Goal: Task Accomplishment & Management: Complete application form

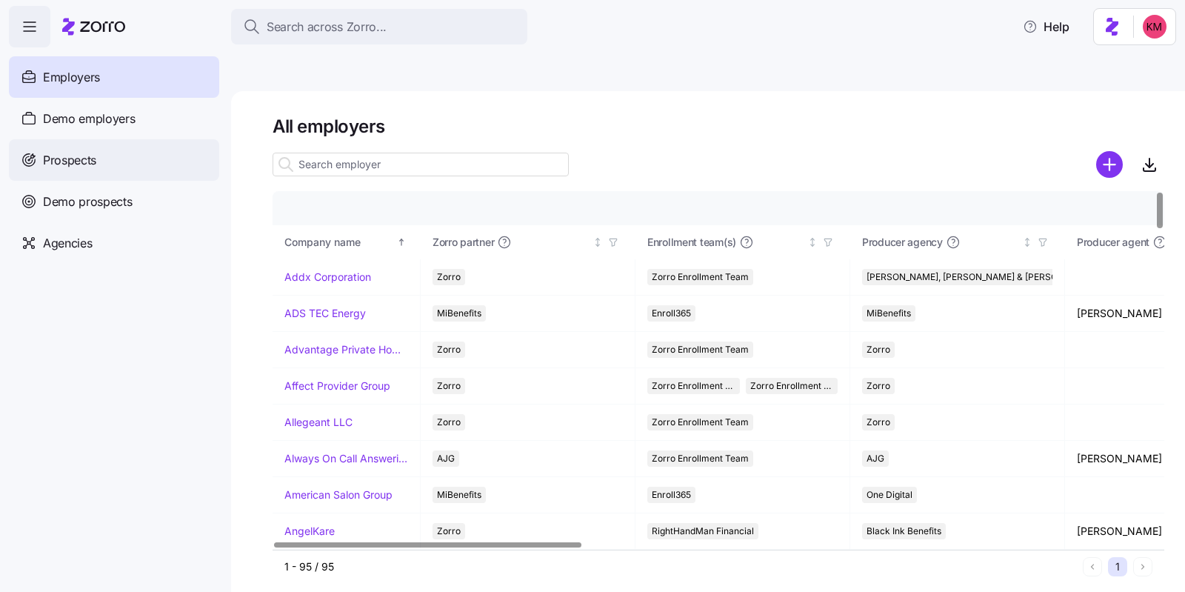
click at [78, 150] on div "Prospects" at bounding box center [114, 159] width 210 height 41
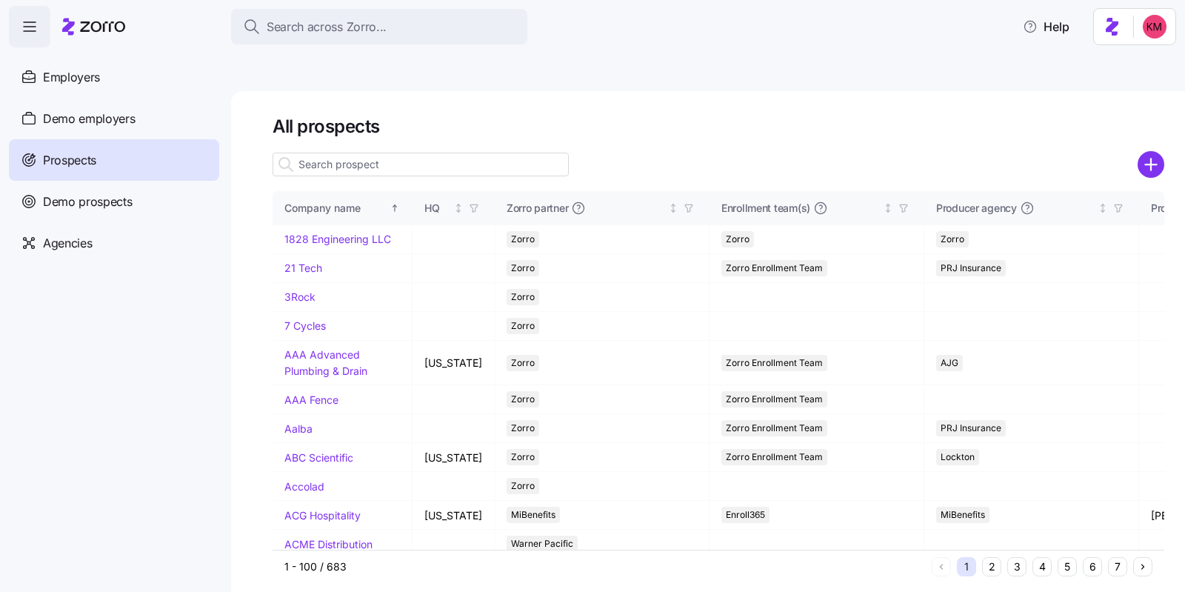
click at [1089, 544] on button "6" at bounding box center [1092, 566] width 19 height 19
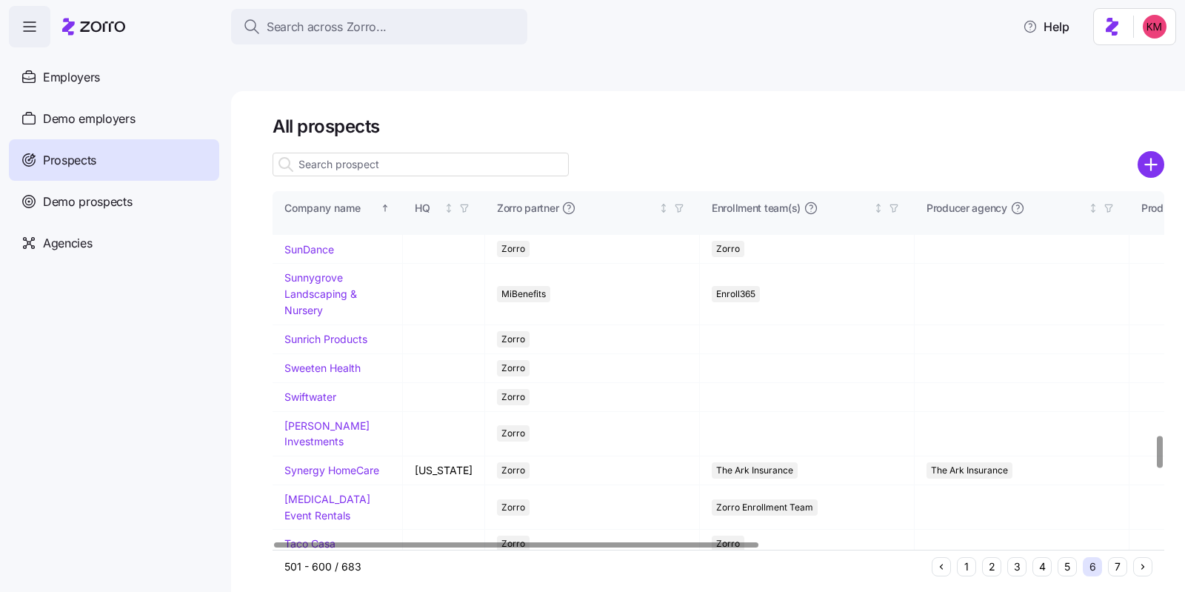
scroll to position [2734, 0]
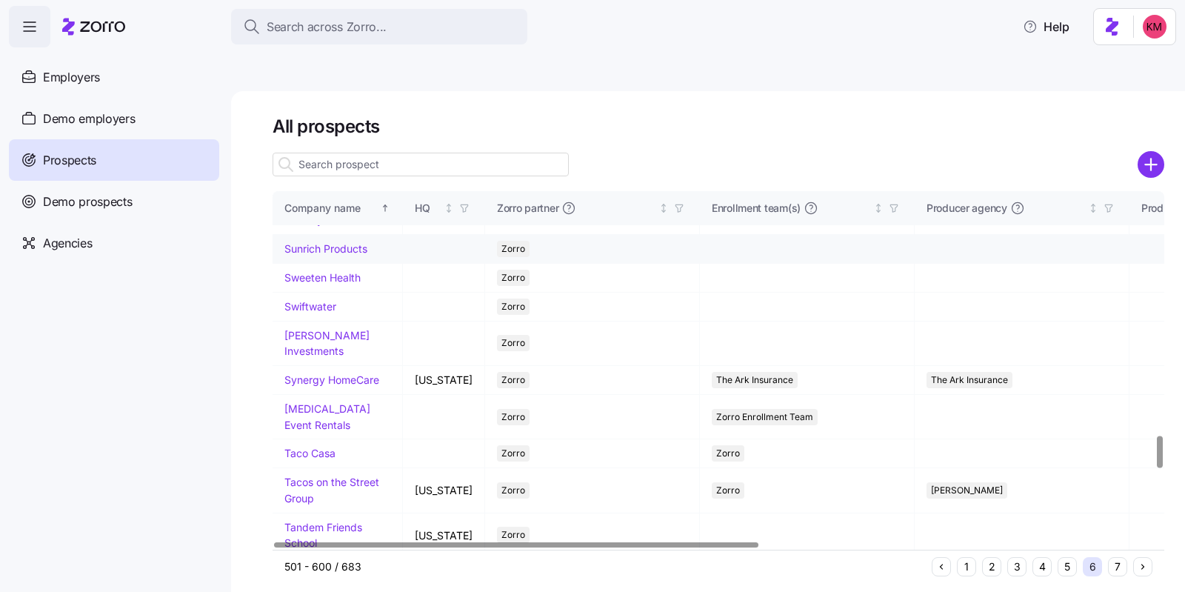
click at [318, 255] on link "Sunrich Products" at bounding box center [325, 248] width 83 height 13
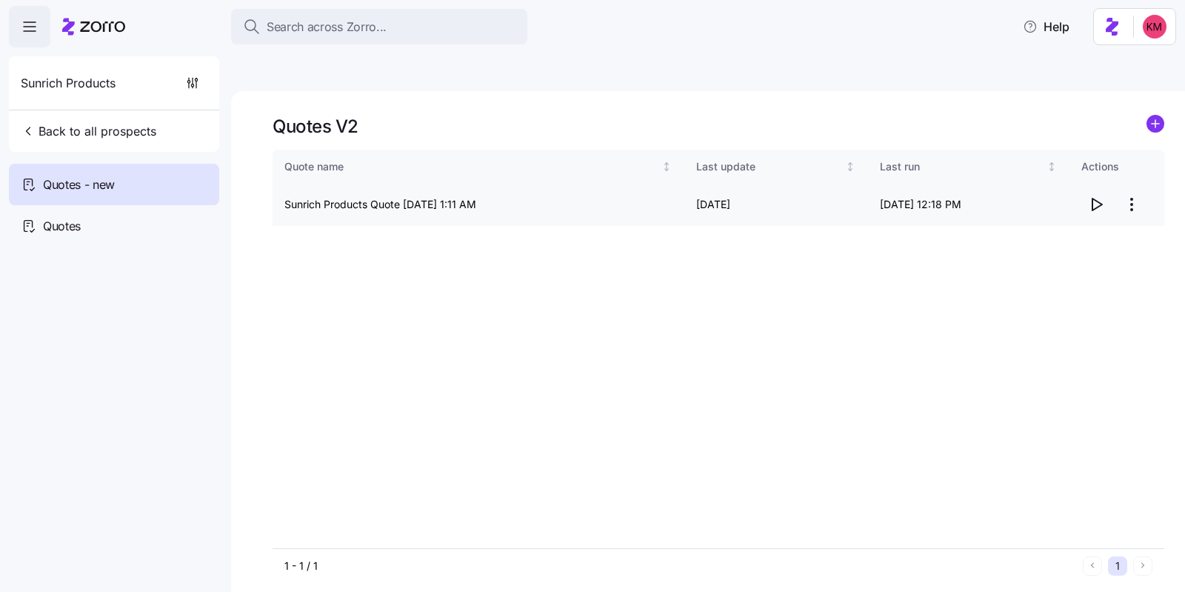
click at [1096, 196] on icon "button" at bounding box center [1096, 205] width 18 height 18
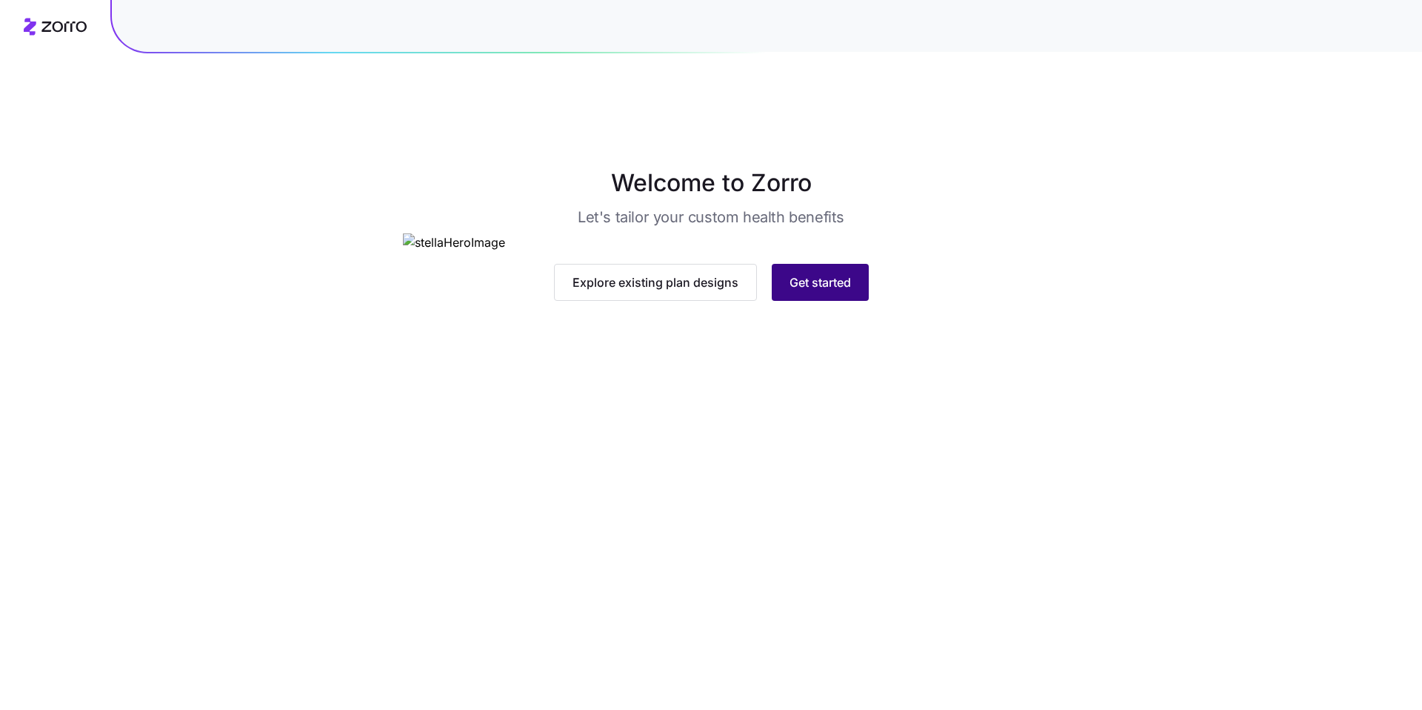
click at [827, 291] on span "Get started" at bounding box center [820, 282] width 61 height 18
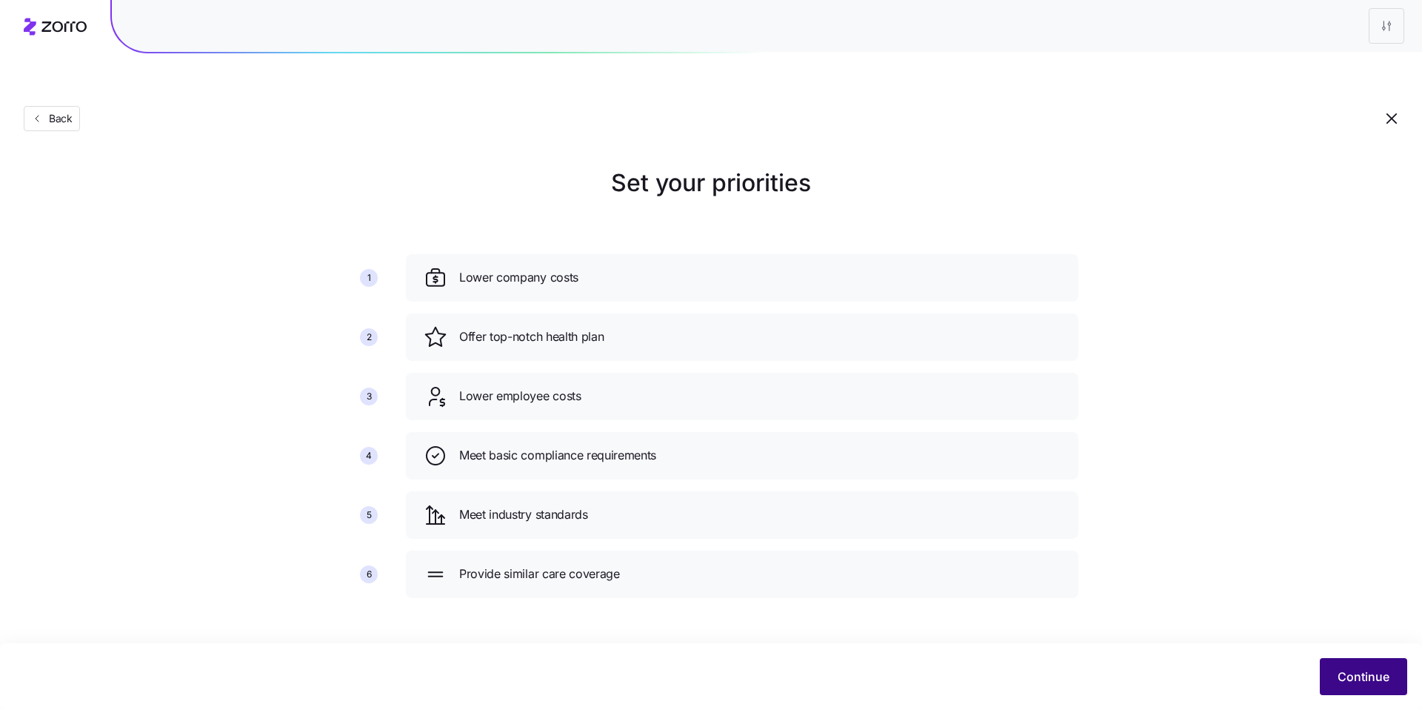
click at [1352, 668] on span "Continue" at bounding box center [1364, 676] width 52 height 18
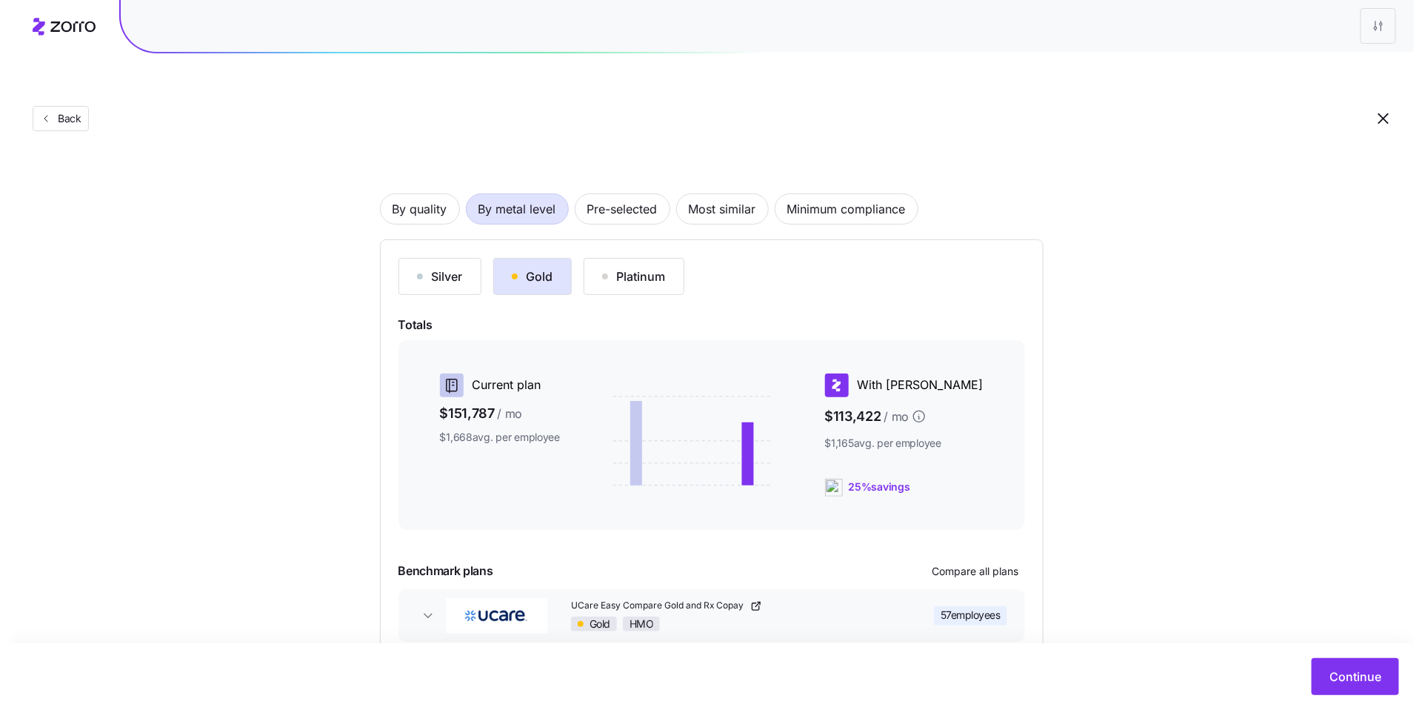
scroll to position [107, 0]
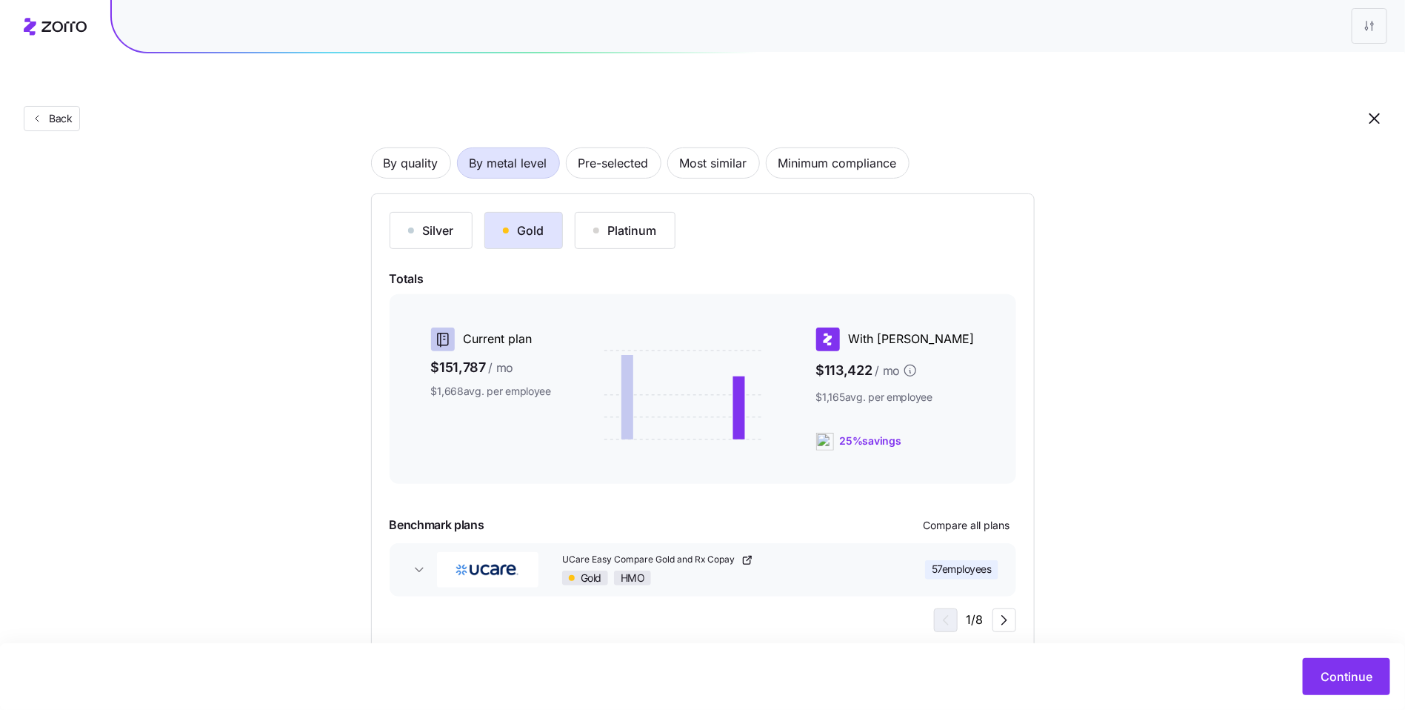
click at [957, 490] on div at bounding box center [703, 499] width 627 height 18
click at [959, 518] on span "Compare all plans" at bounding box center [967, 525] width 87 height 15
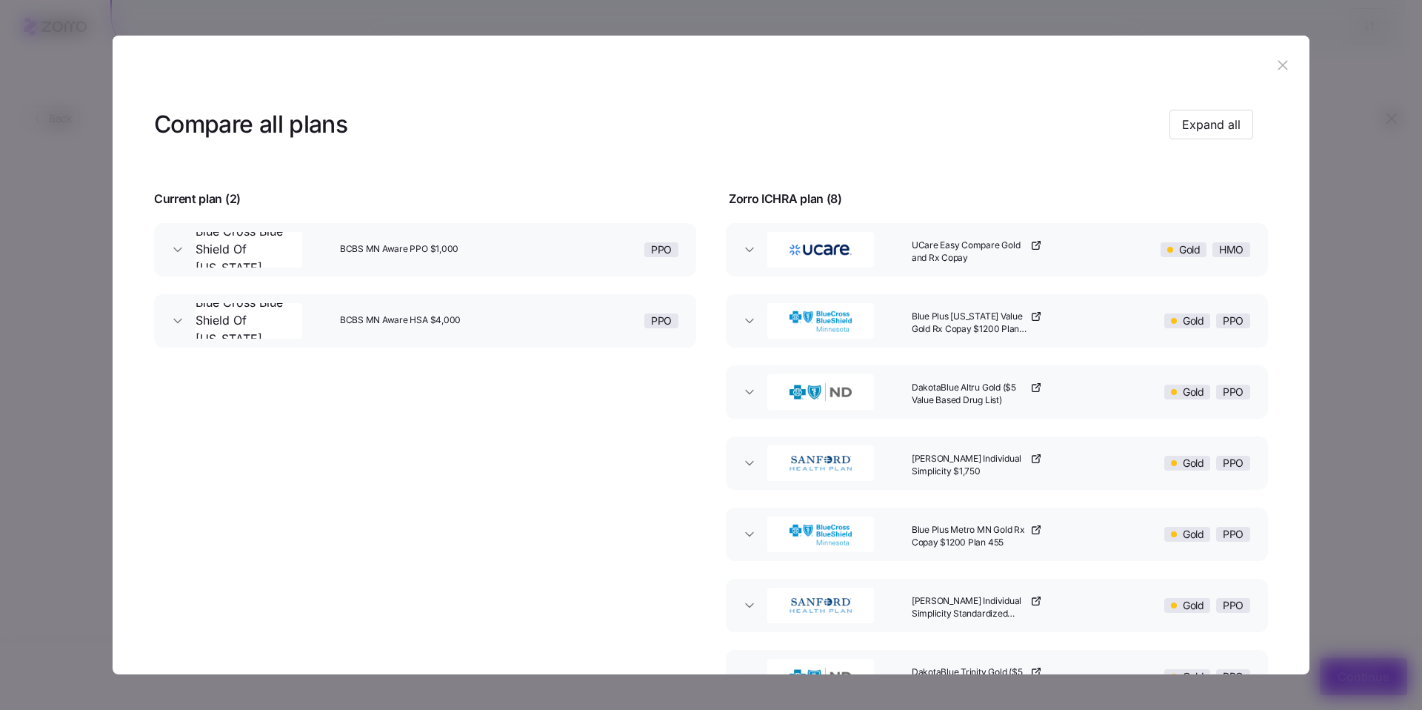
click at [1033, 243] on icon "button" at bounding box center [1036, 245] width 12 height 12
click at [1033, 316] on icon "button" at bounding box center [1035, 316] width 7 height 7
click at [1032, 385] on icon "button" at bounding box center [1035, 387] width 7 height 7
click at [1038, 455] on icon "button" at bounding box center [1039, 456] width 2 height 2
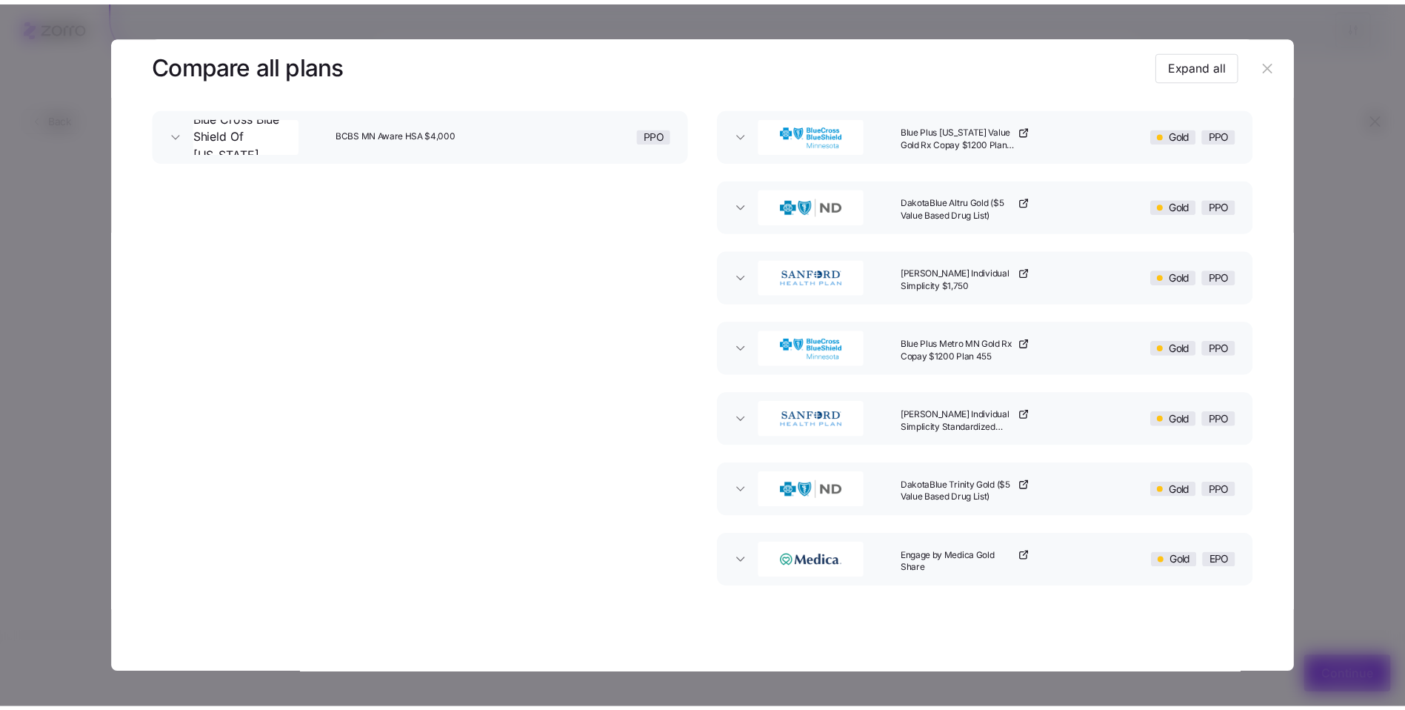
scroll to position [191, 0]
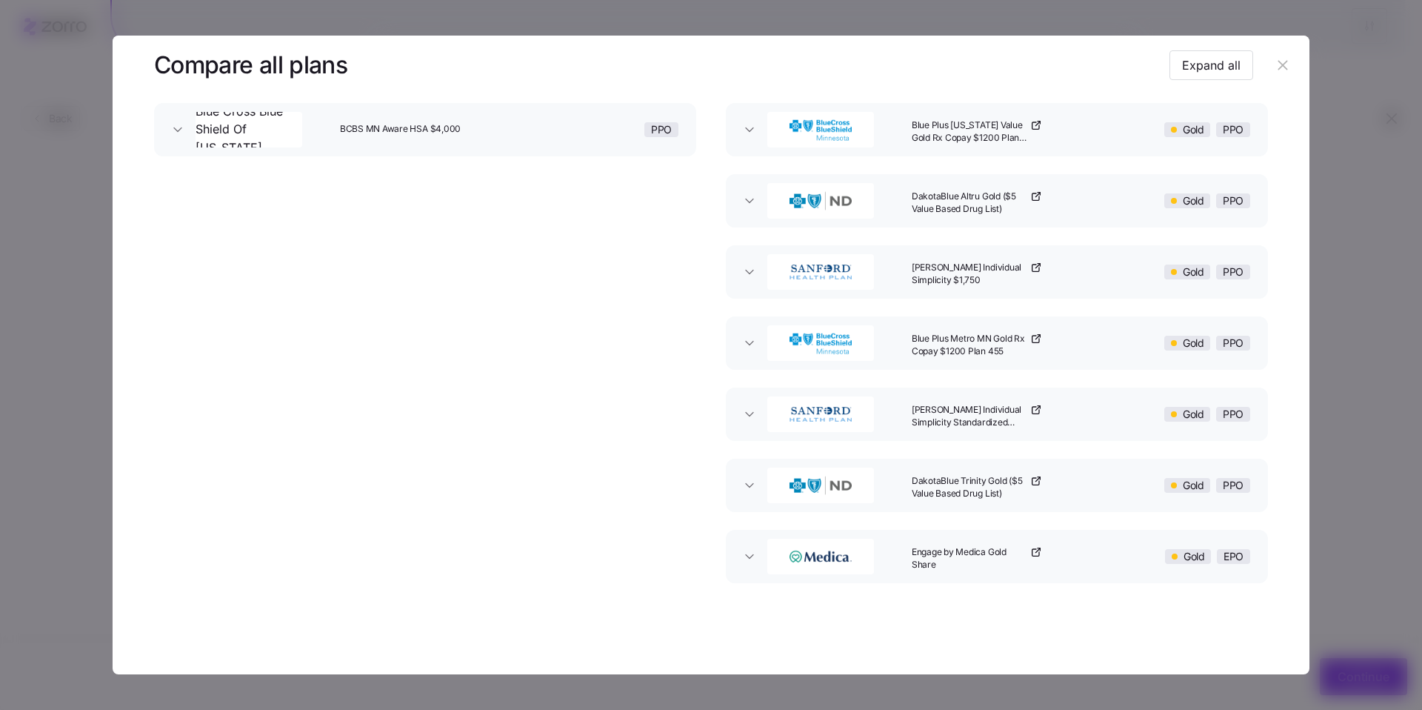
click at [1036, 339] on icon "button" at bounding box center [1038, 337] width 4 height 4
click at [1033, 414] on icon "button" at bounding box center [1036, 410] width 12 height 12
click at [1038, 479] on icon "button" at bounding box center [1039, 478] width 2 height 2
click at [1038, 548] on icon "button" at bounding box center [1039, 549] width 2 height 2
click at [1286, 64] on button "button" at bounding box center [1283, 65] width 24 height 24
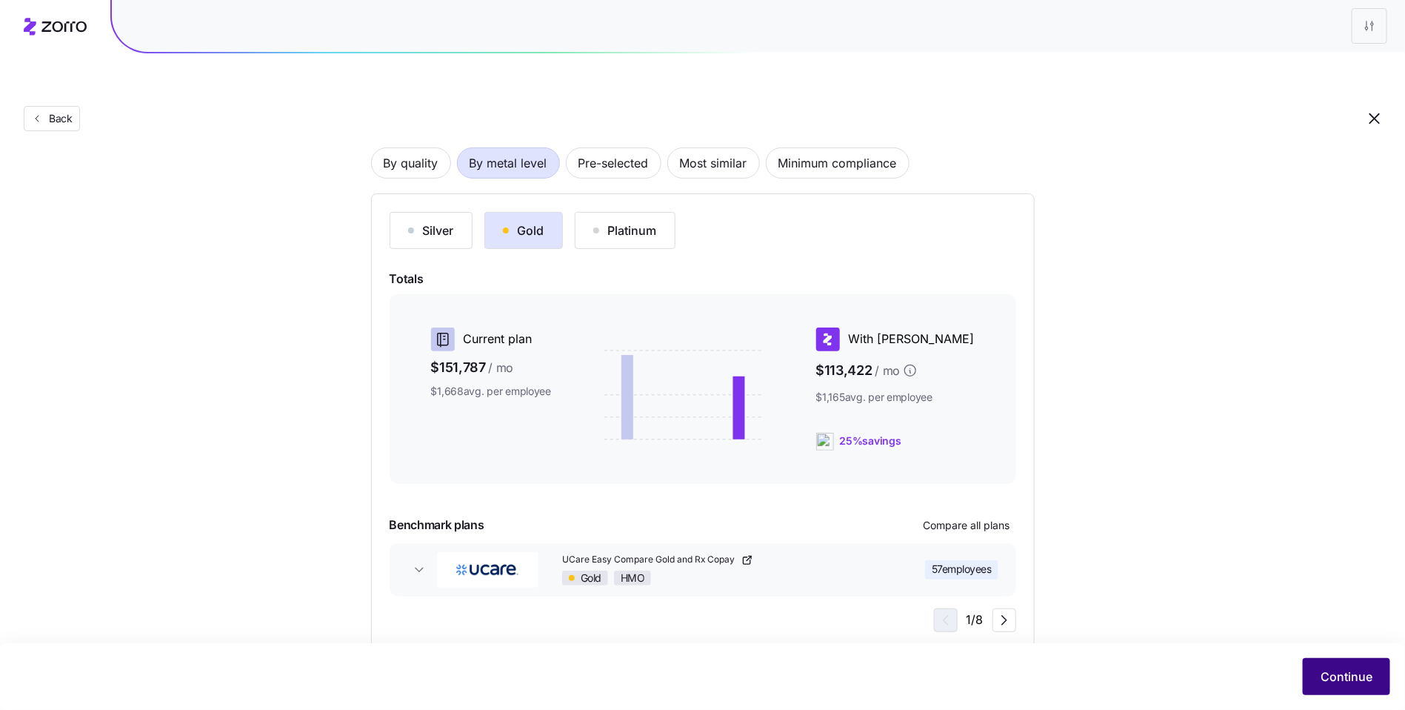
click at [1344, 660] on button "Continue" at bounding box center [1346, 676] width 87 height 37
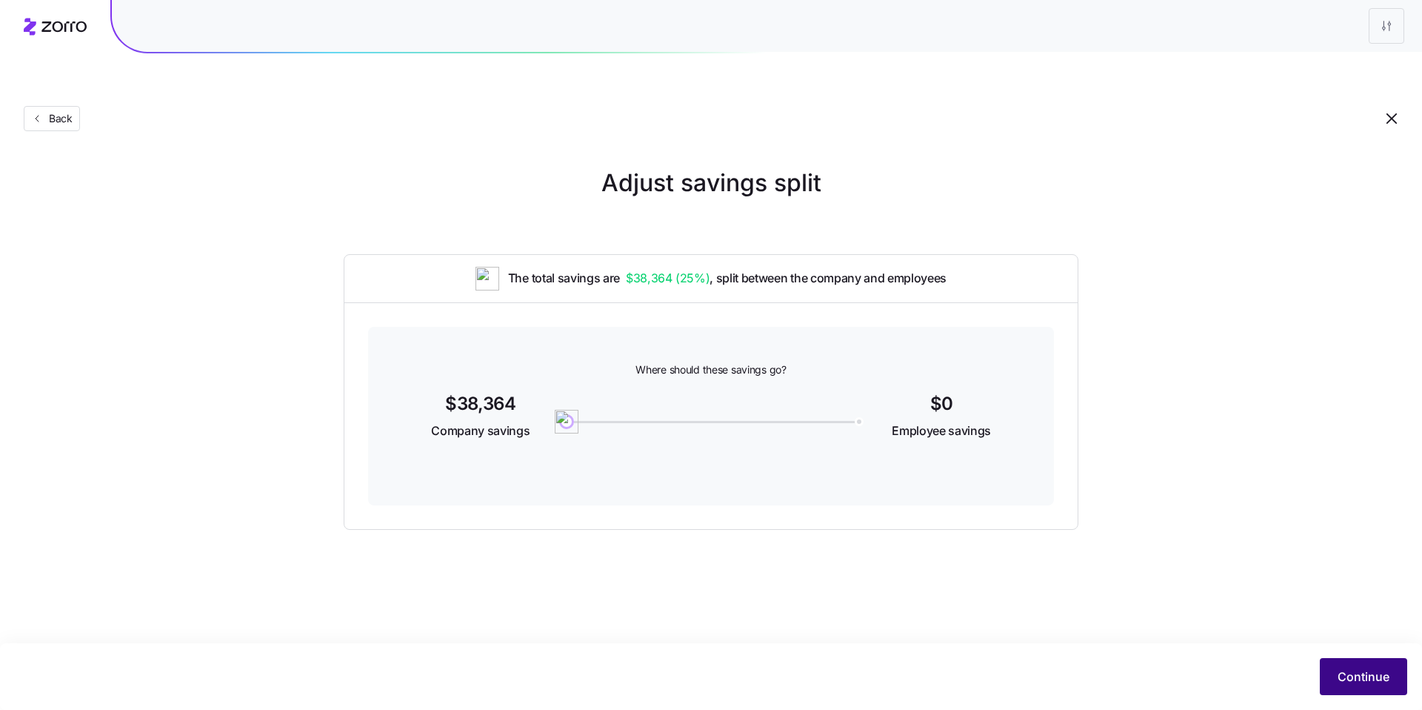
click at [1342, 667] on button "Continue" at bounding box center [1363, 676] width 87 height 37
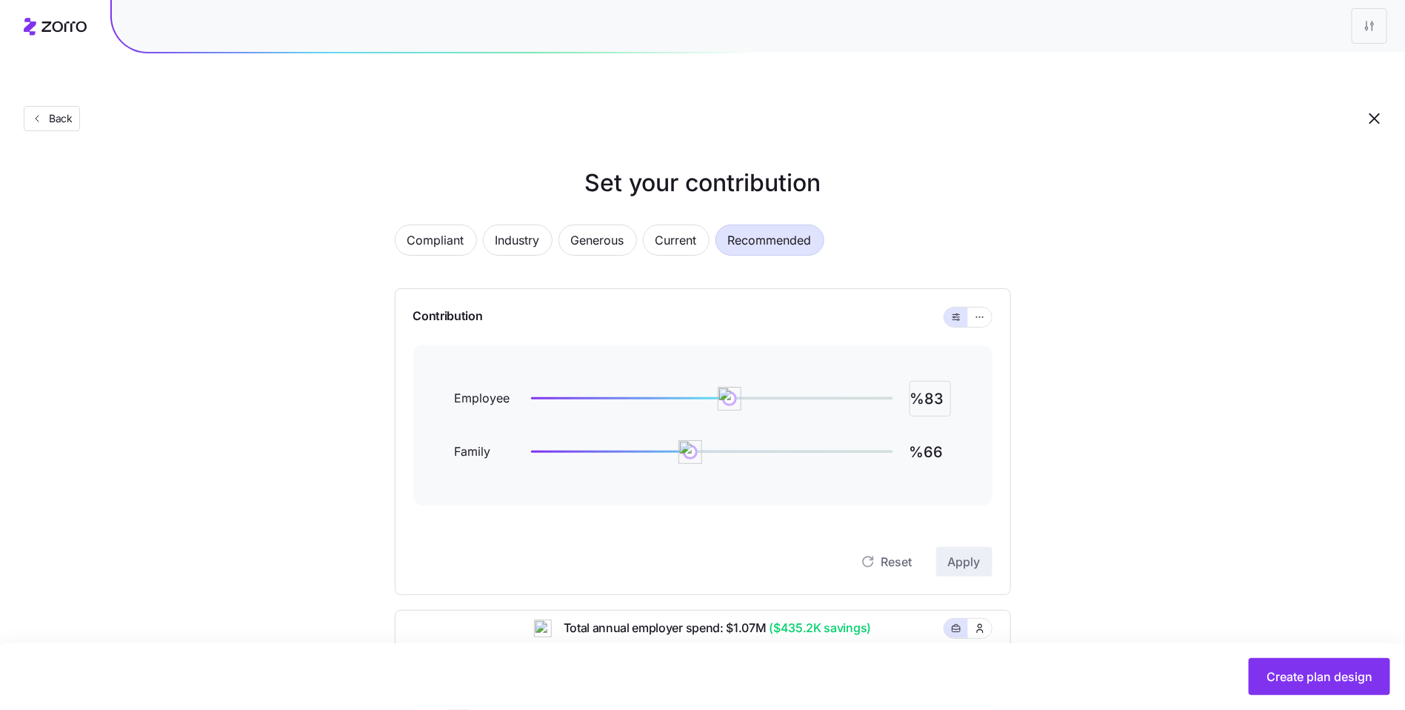
click at [936, 381] on input "%83" at bounding box center [930, 399] width 41 height 36
click at [935, 381] on input "%83" at bounding box center [930, 399] width 41 height 36
type input "%81"
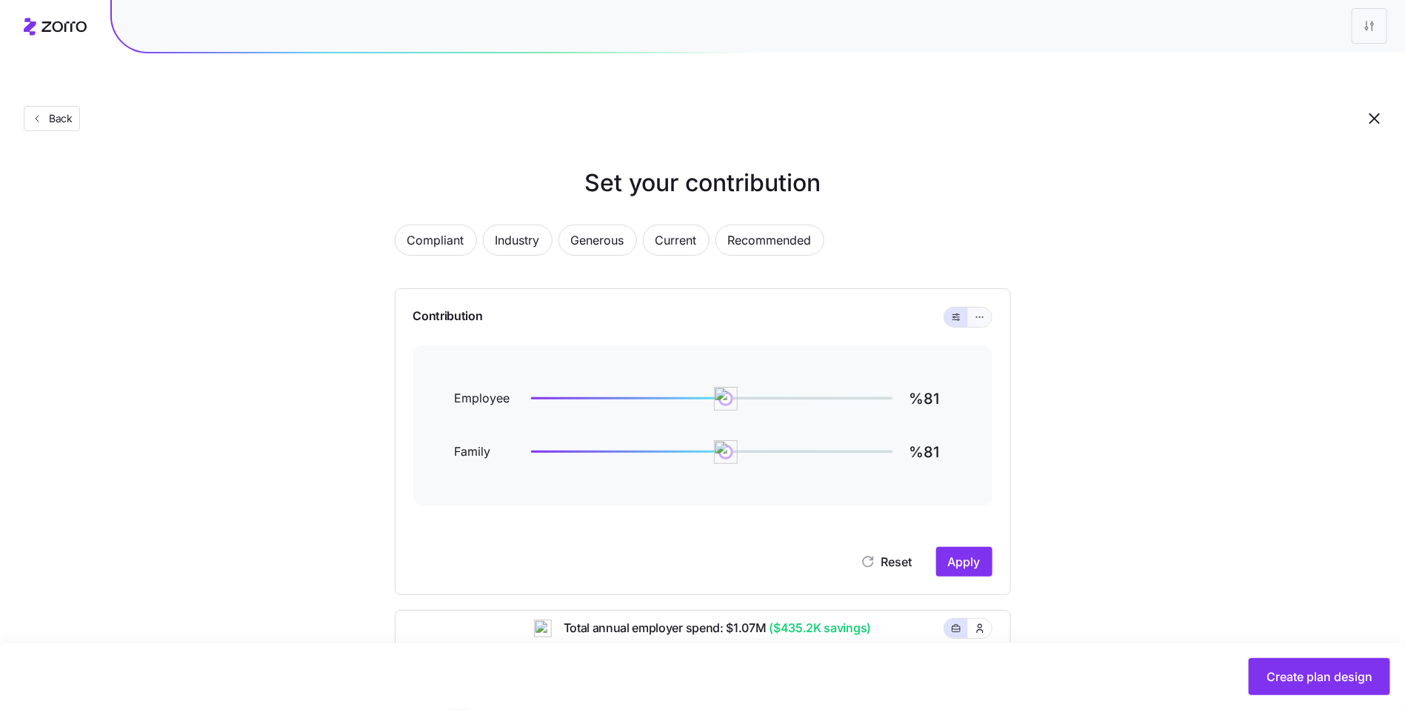
click at [987, 307] on button "button" at bounding box center [980, 316] width 24 height 19
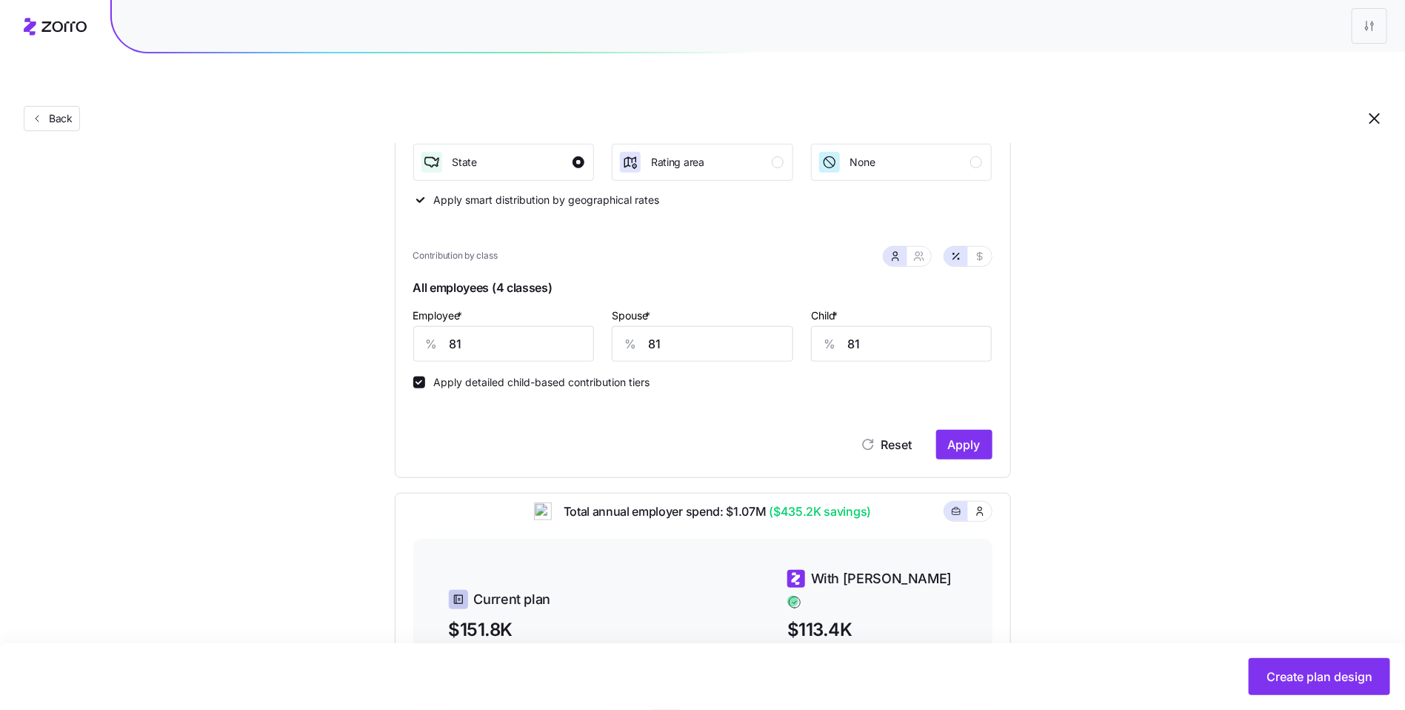
scroll to position [329, 0]
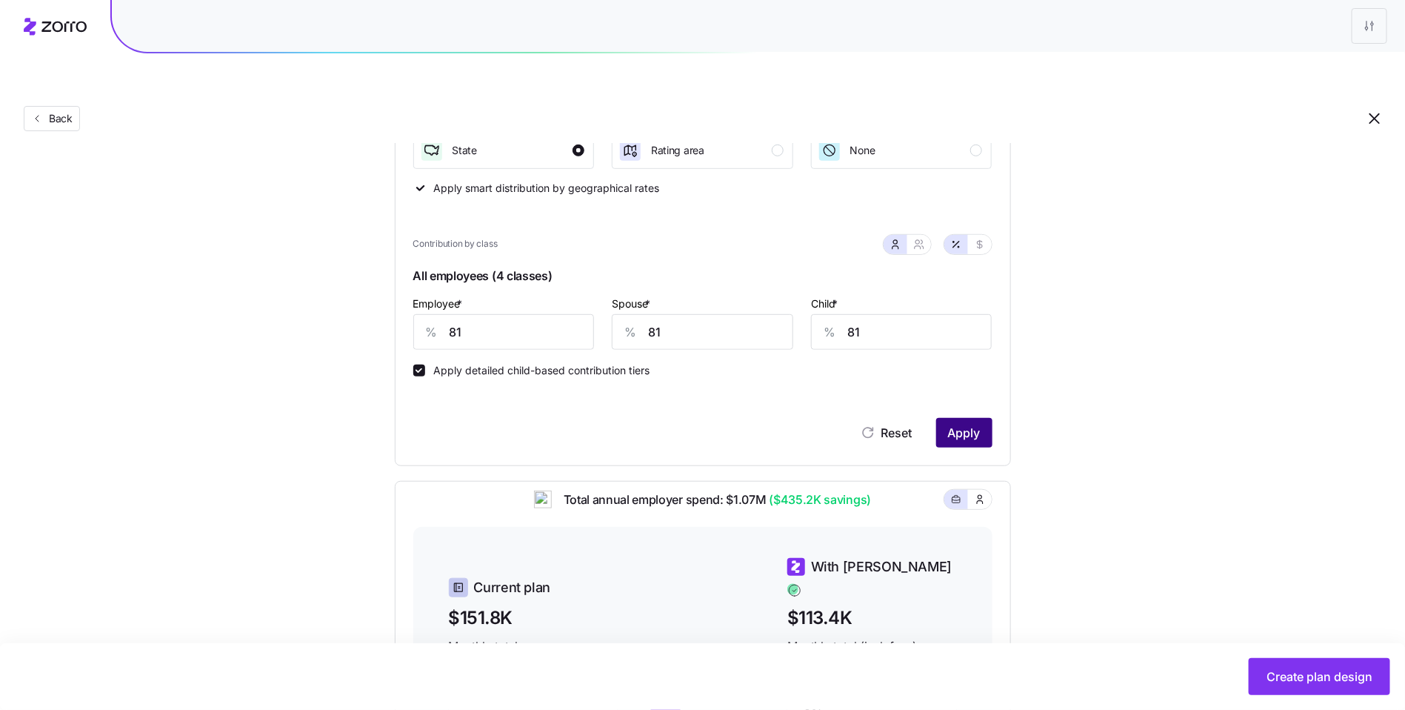
click at [981, 418] on button "Apply" at bounding box center [964, 433] width 56 height 30
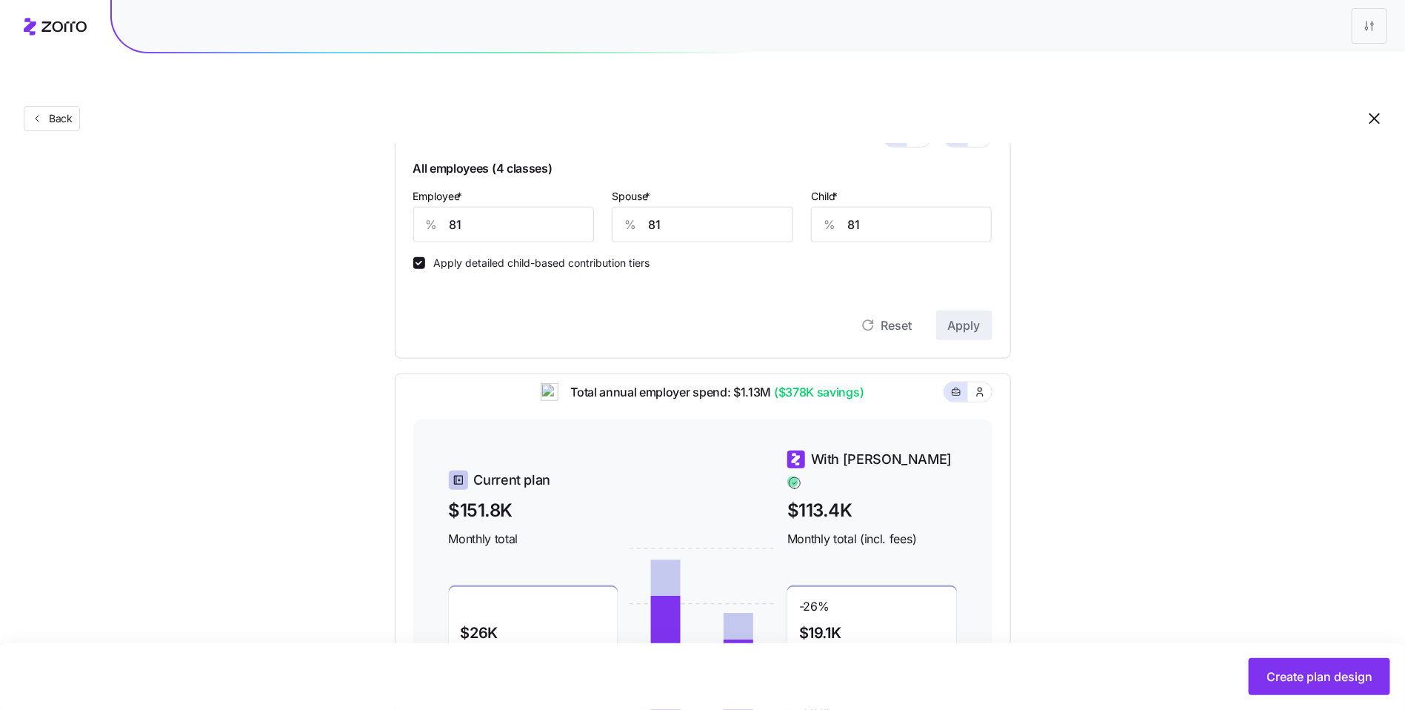
scroll to position [596, 0]
